Goal: Register for event/course

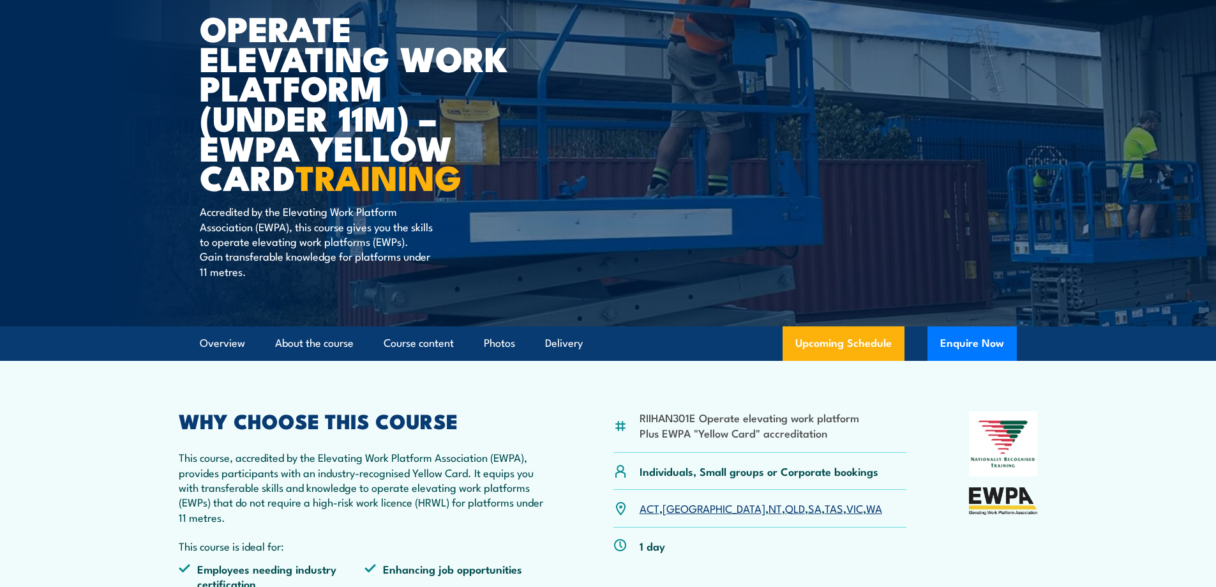
scroll to position [319, 0]
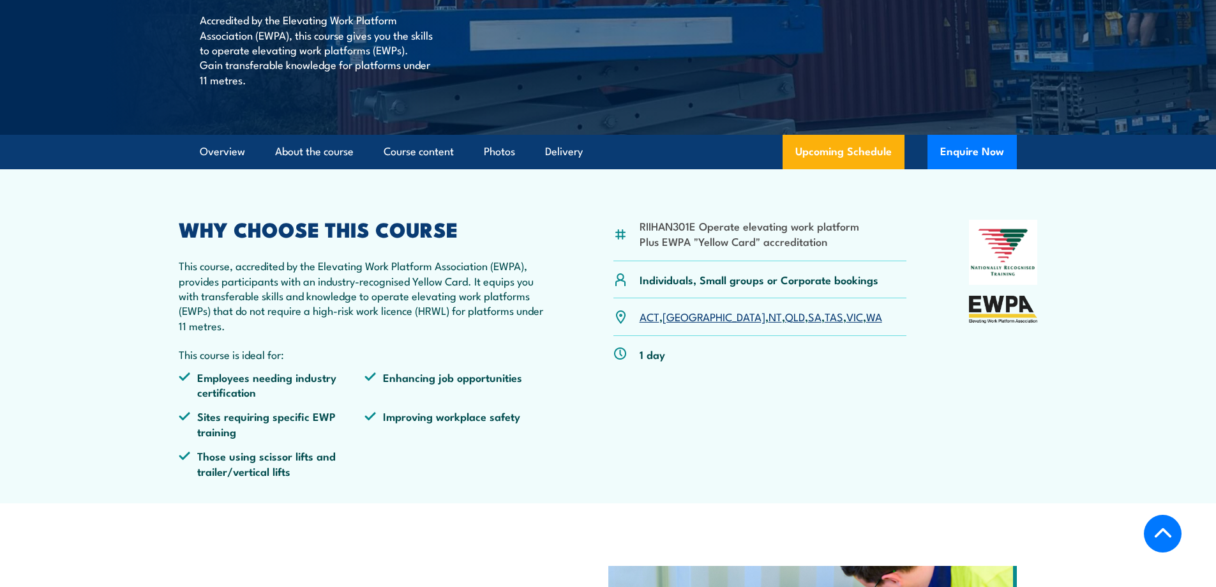
click at [785, 319] on link "QLD" at bounding box center [795, 315] width 20 height 15
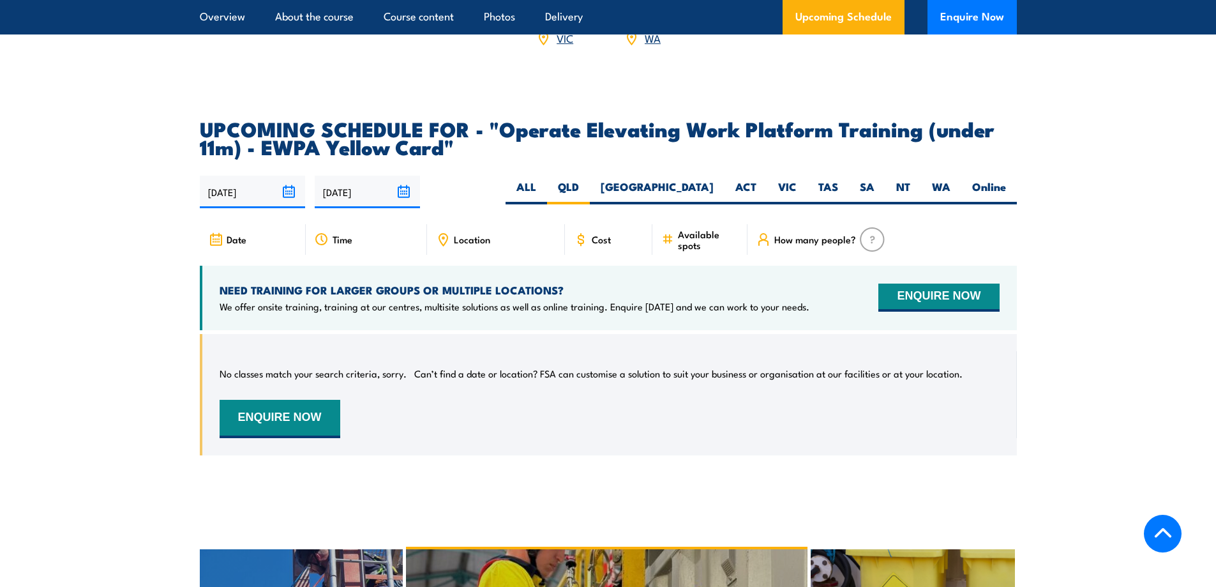
scroll to position [1930, 0]
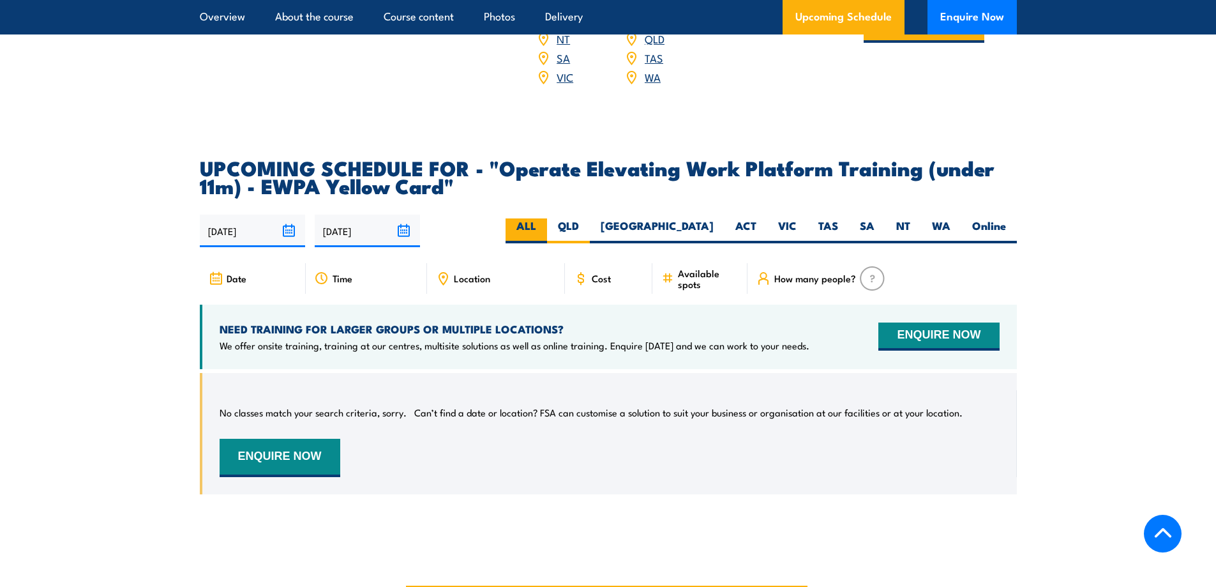
click at [547, 218] on label "ALL" at bounding box center [526, 230] width 41 height 25
click at [544, 218] on input "ALL" at bounding box center [540, 222] width 8 height 8
radio input "true"
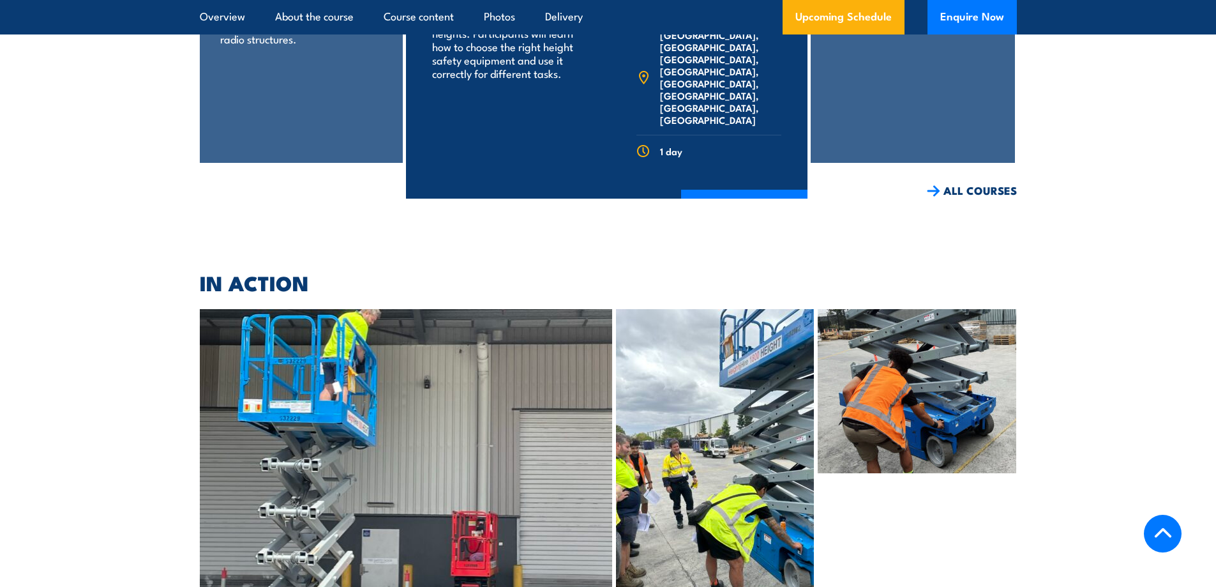
scroll to position [2700, 0]
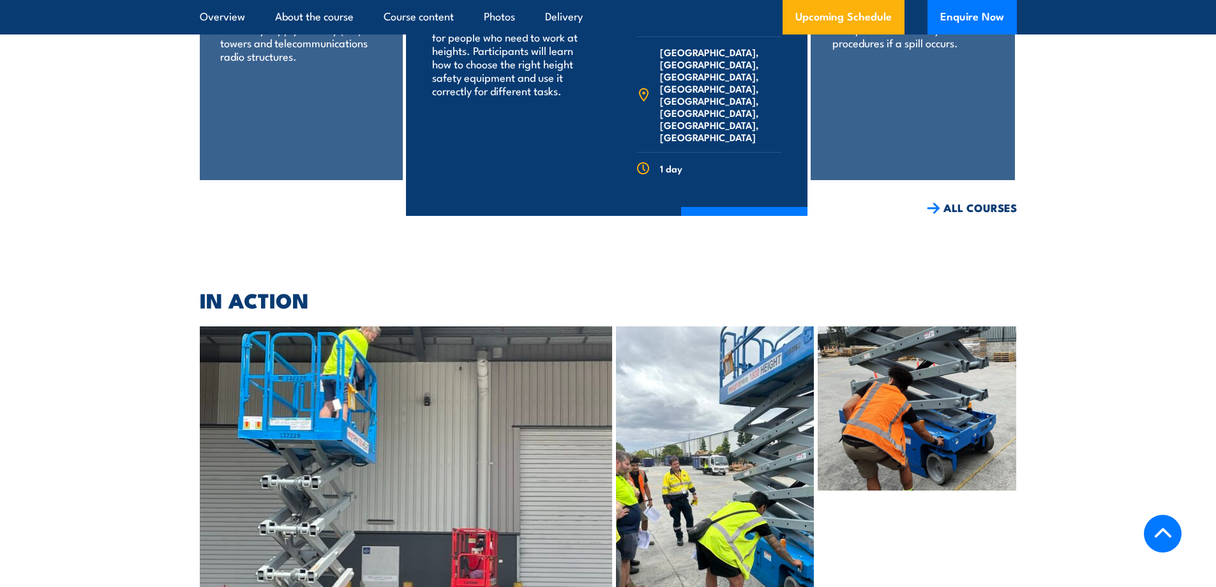
click at [959, 200] on link "ALL COURSES" at bounding box center [972, 207] width 90 height 15
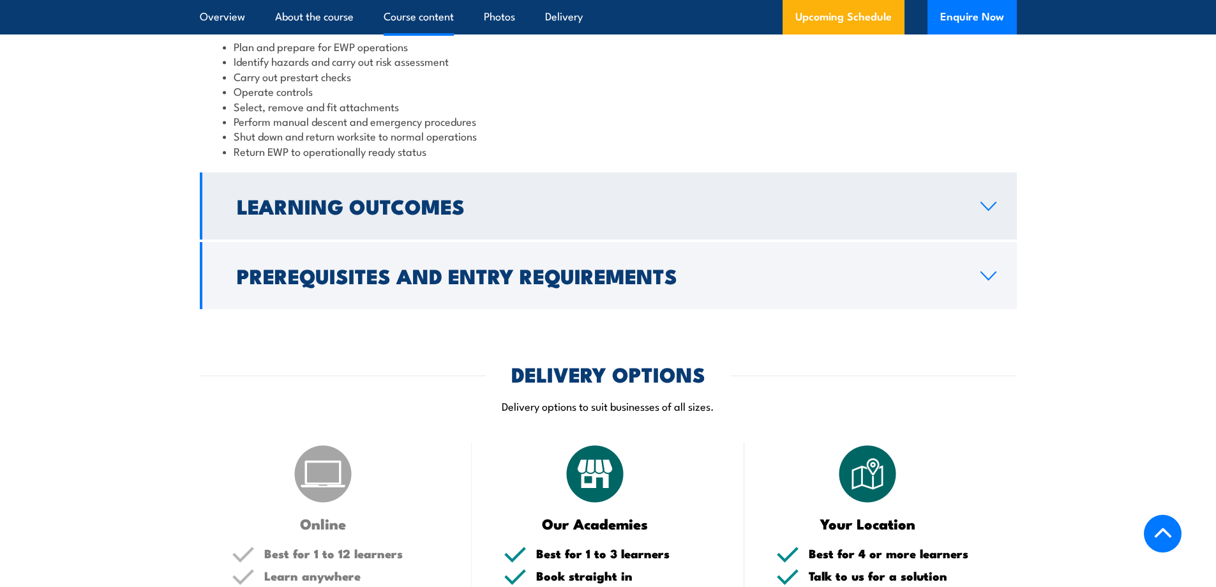
scroll to position [1277, 0]
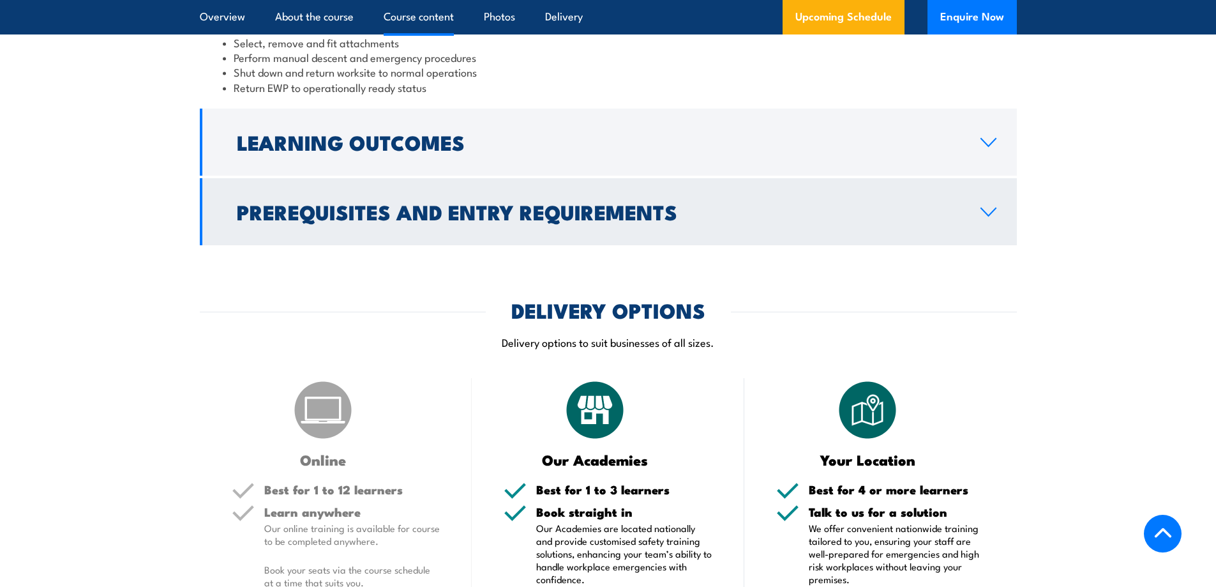
click at [687, 203] on h2 "Prerequisites and Entry Requirements" at bounding box center [598, 211] width 723 height 18
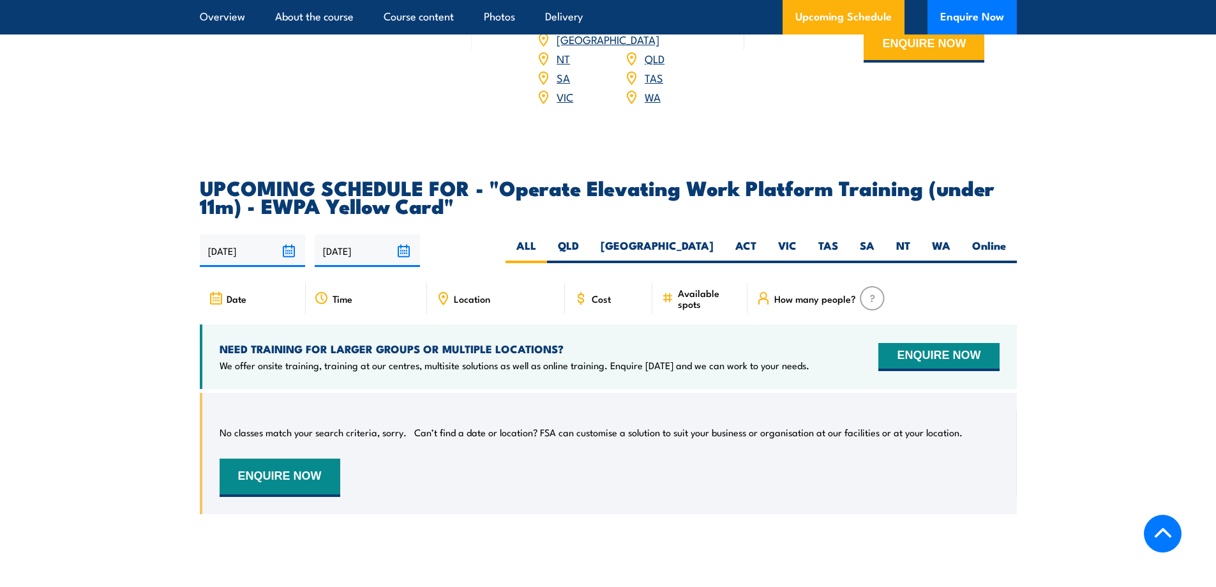
scroll to position [2082, 0]
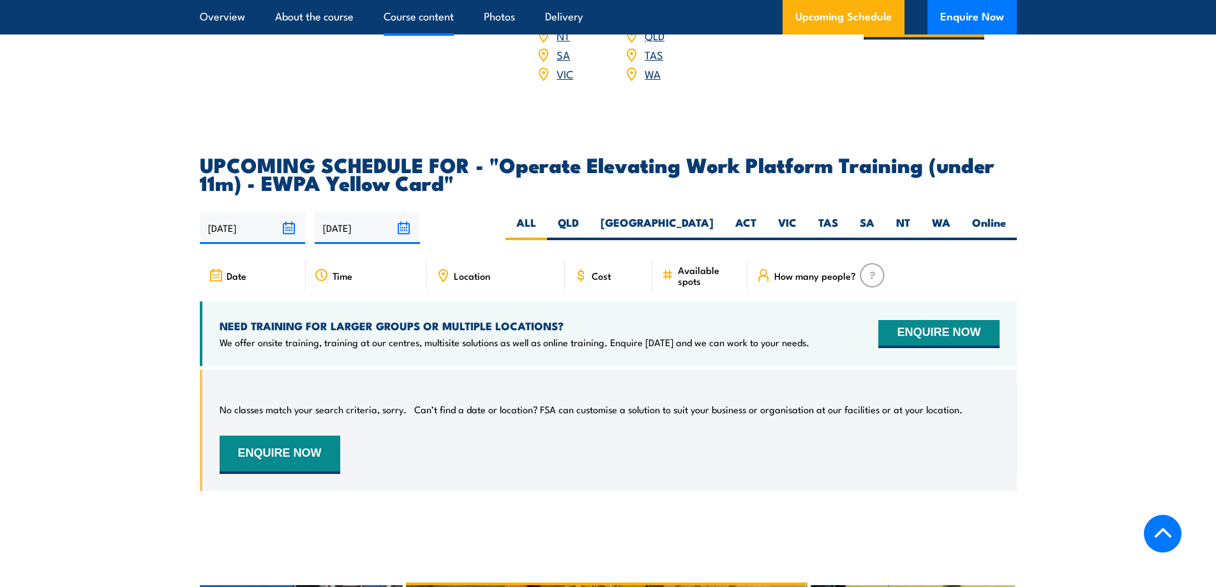
click at [433, 23] on link "Course content" at bounding box center [419, 17] width 70 height 34
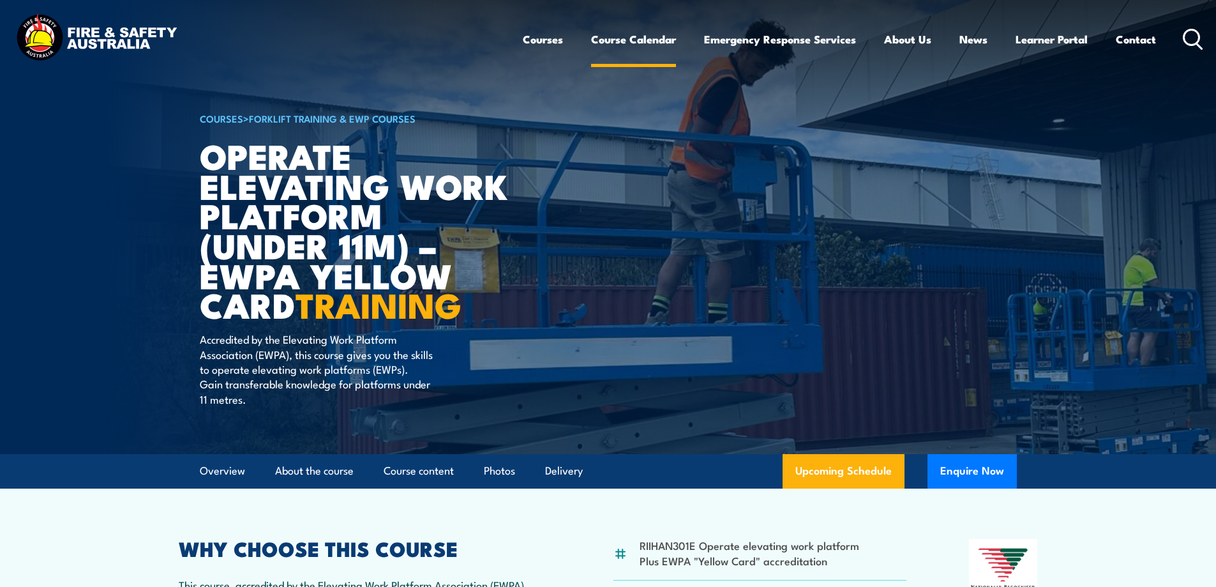
click at [629, 40] on link "Course Calendar" at bounding box center [633, 39] width 85 height 34
click at [648, 41] on link "Course Calendar" at bounding box center [633, 39] width 85 height 34
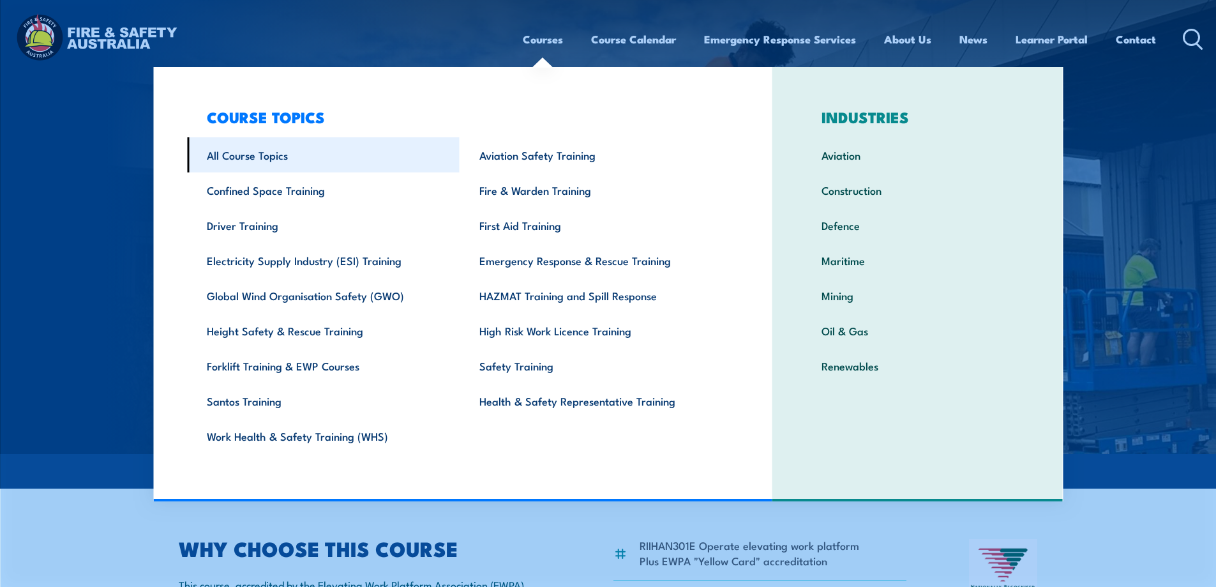
click at [293, 157] on link "All Course Topics" at bounding box center [323, 154] width 273 height 35
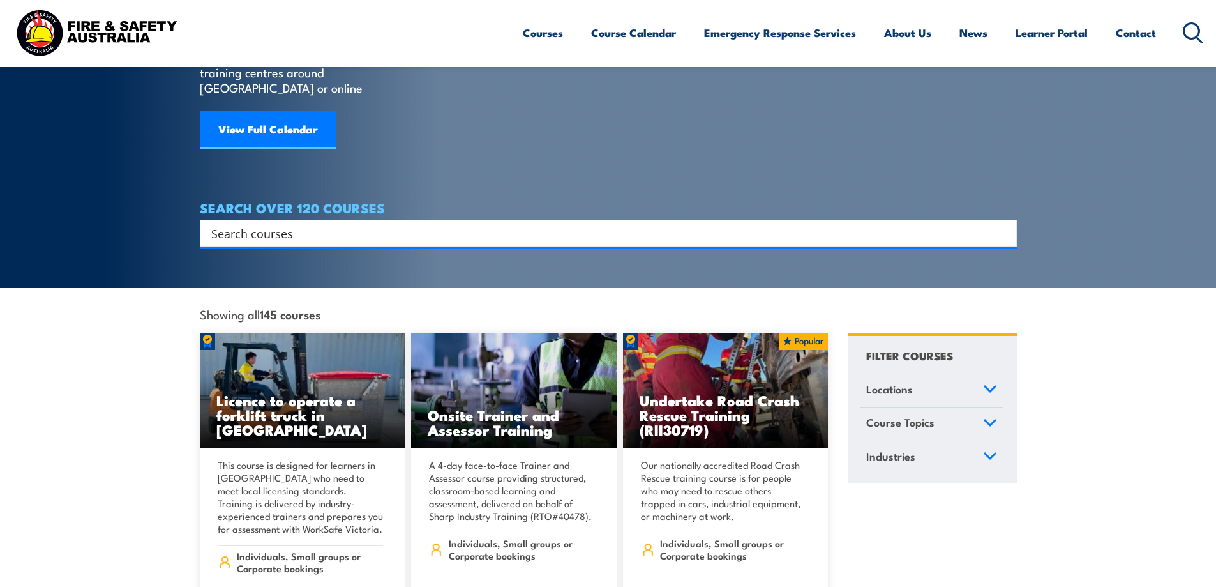
scroll to position [115, 0]
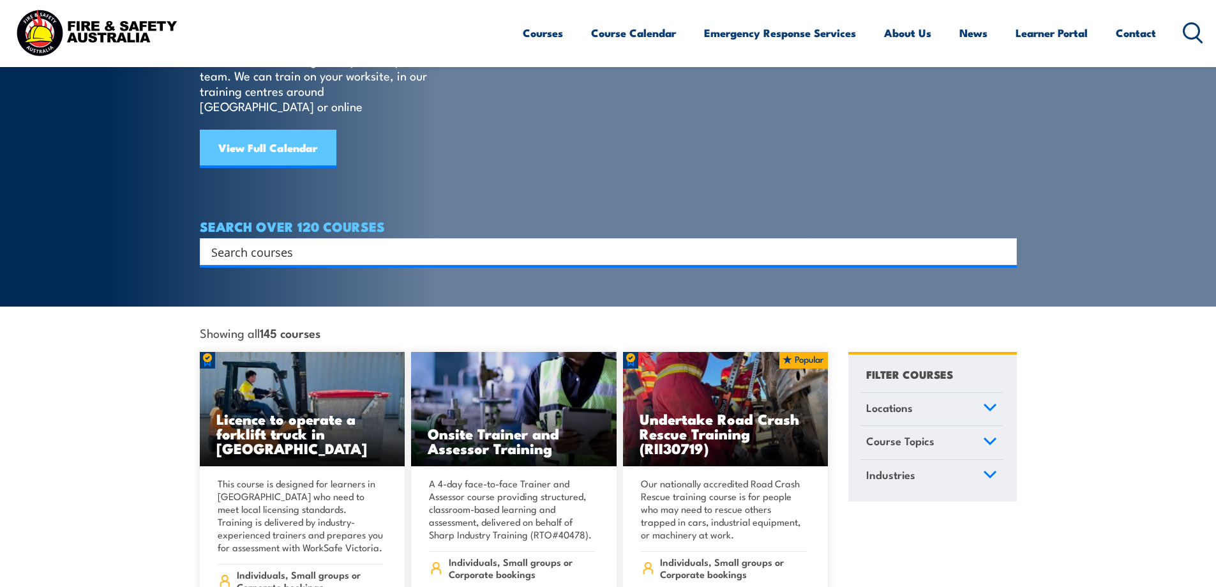
click at [295, 138] on link "View Full Calendar" at bounding box center [268, 149] width 137 height 38
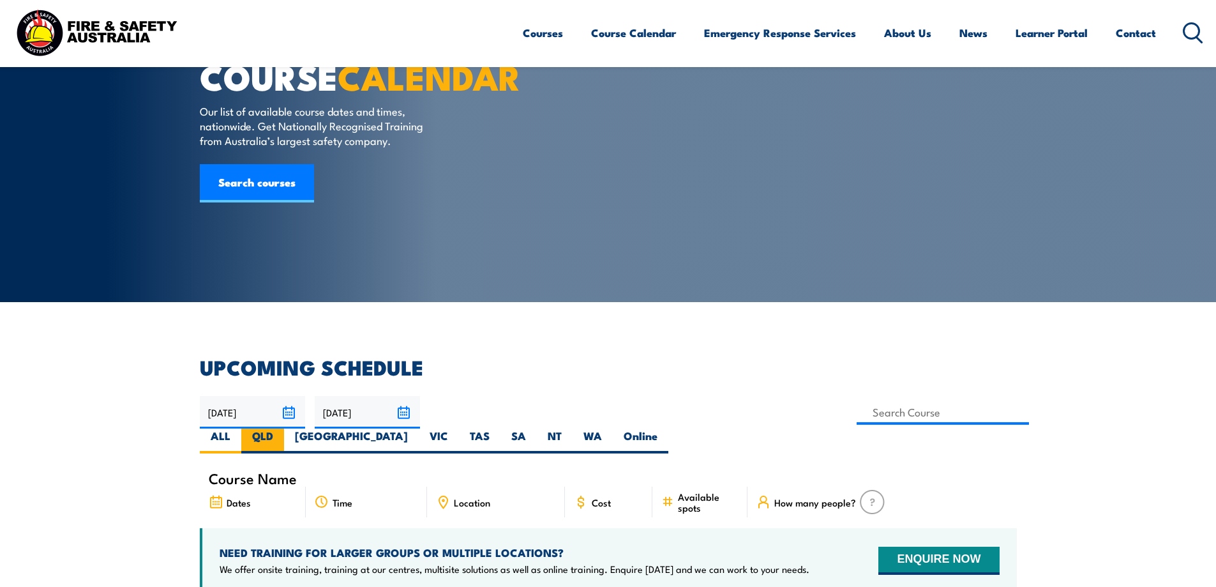
click at [284, 428] on label "QLD" at bounding box center [262, 440] width 43 height 25
click at [281, 428] on input "QLD" at bounding box center [277, 432] width 8 height 8
radio input "true"
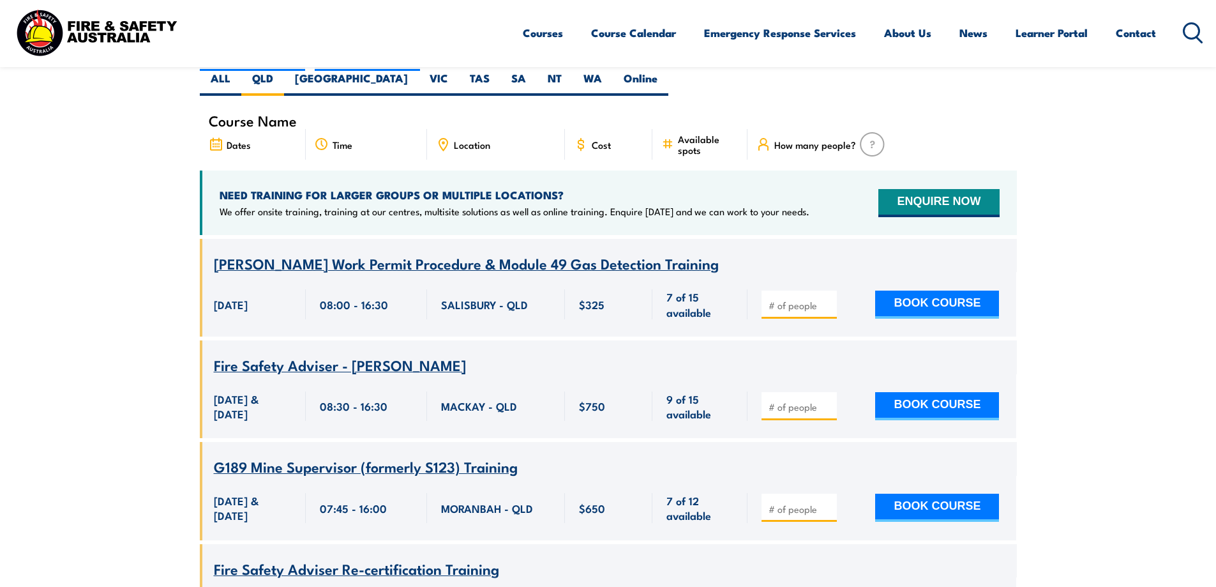
scroll to position [357, 0]
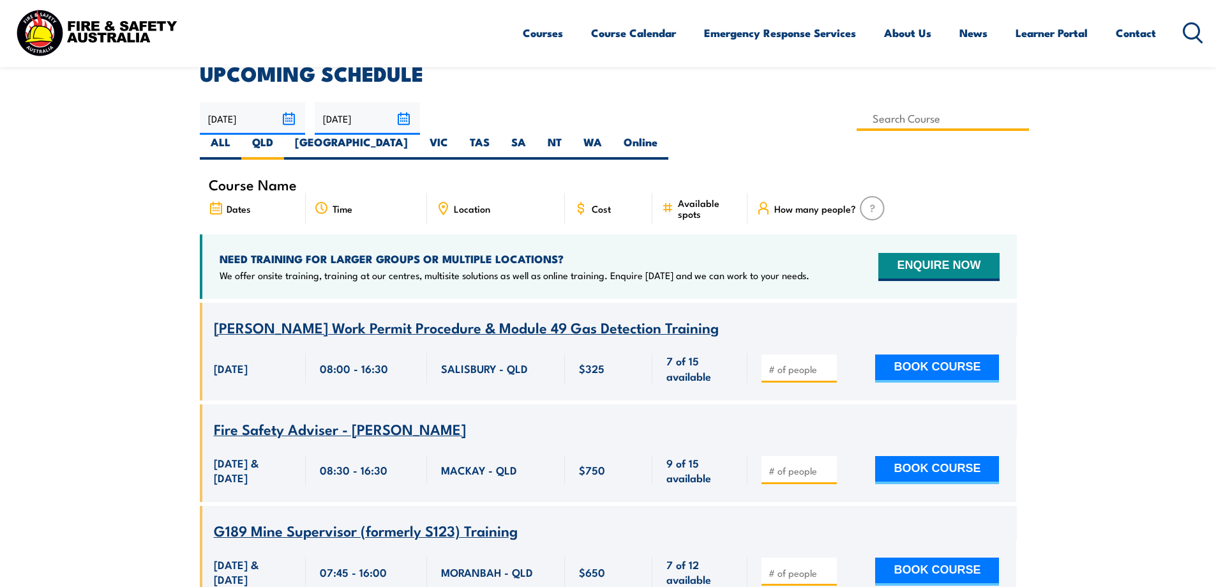
click at [857, 118] on input at bounding box center [943, 118] width 173 height 25
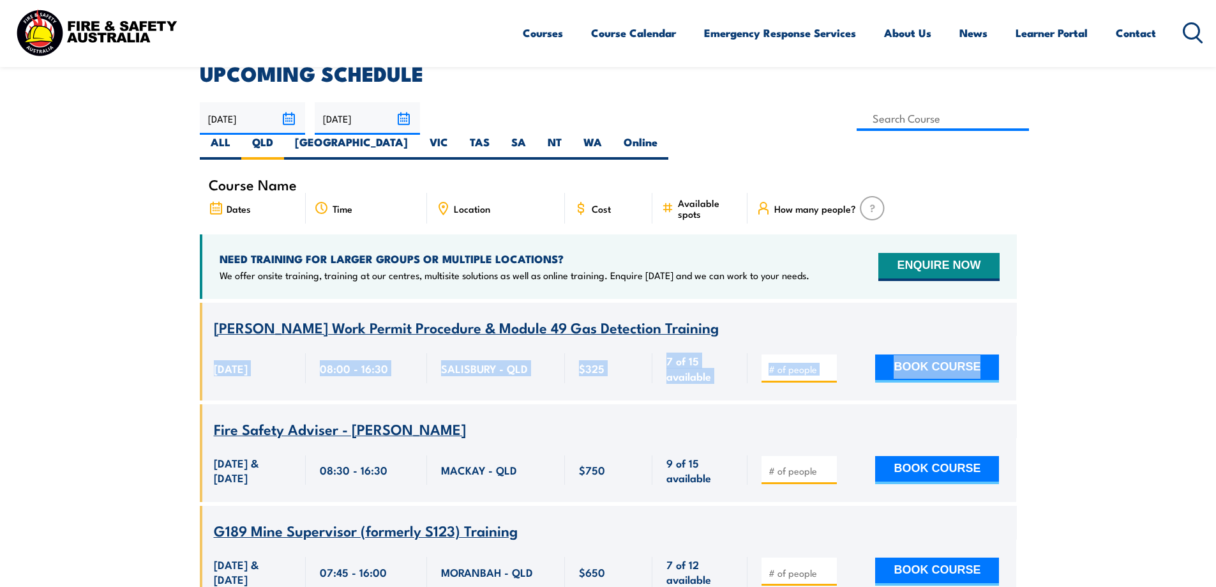
drag, startPoint x: 1143, startPoint y: 310, endPoint x: 1137, endPoint y: 324, distance: 14.3
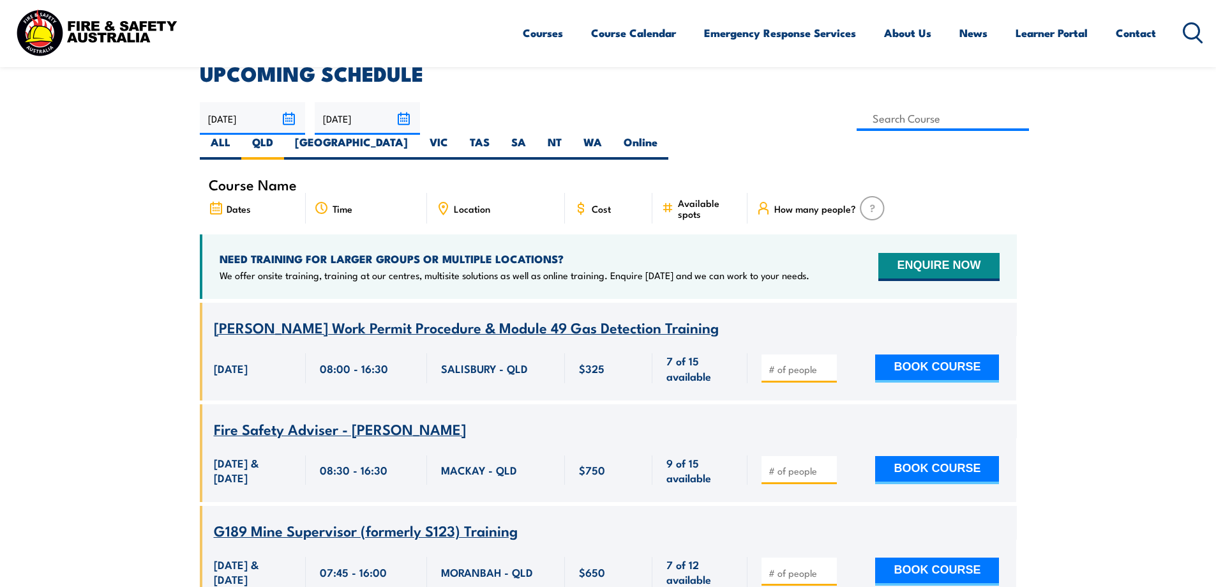
click at [857, 123] on input at bounding box center [943, 118] width 173 height 25
type input "Operate Elevating Work Platform Training (under 11m) – EWPA Yellow Card"
